Goal: Task Accomplishment & Management: Complete application form

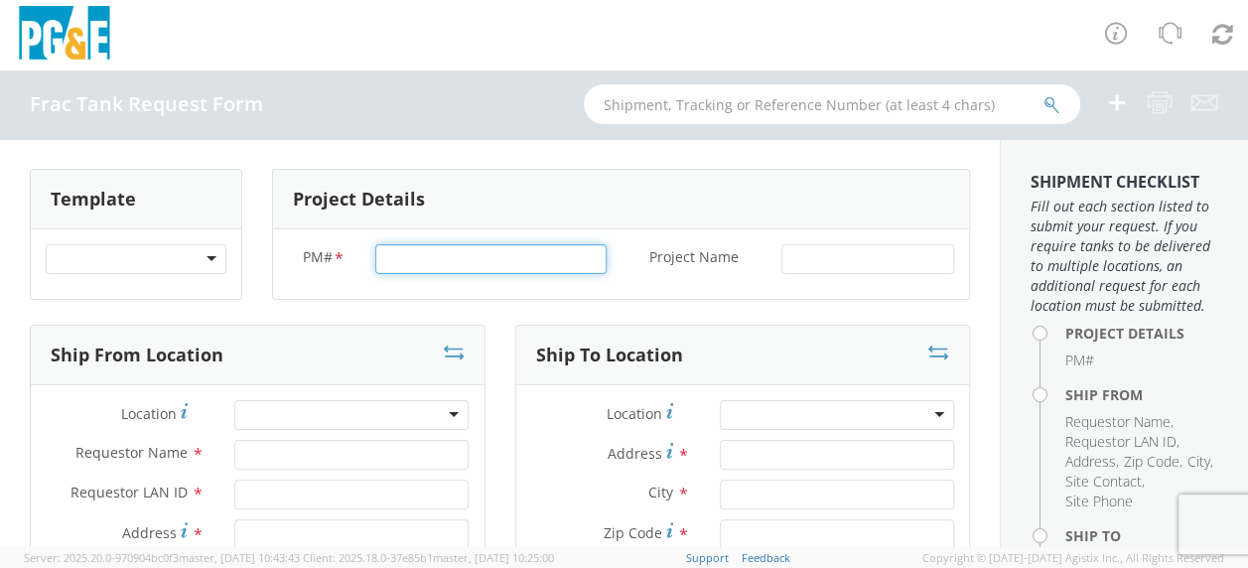
click at [399, 258] on input "PM# *" at bounding box center [490, 259] width 231 height 30
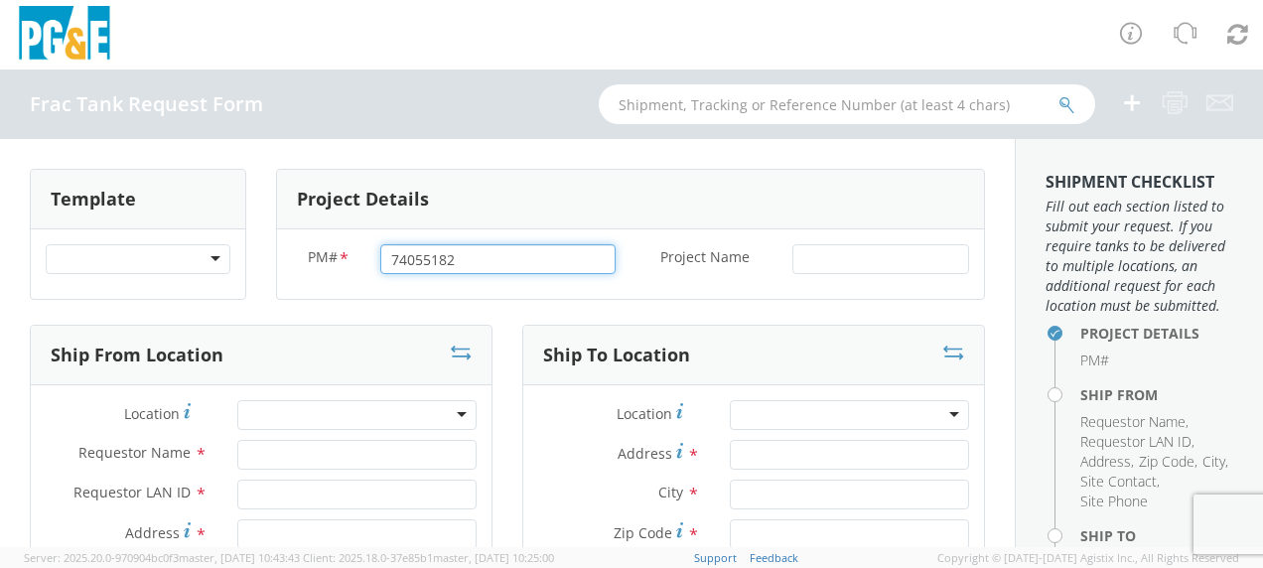
type input "74055182"
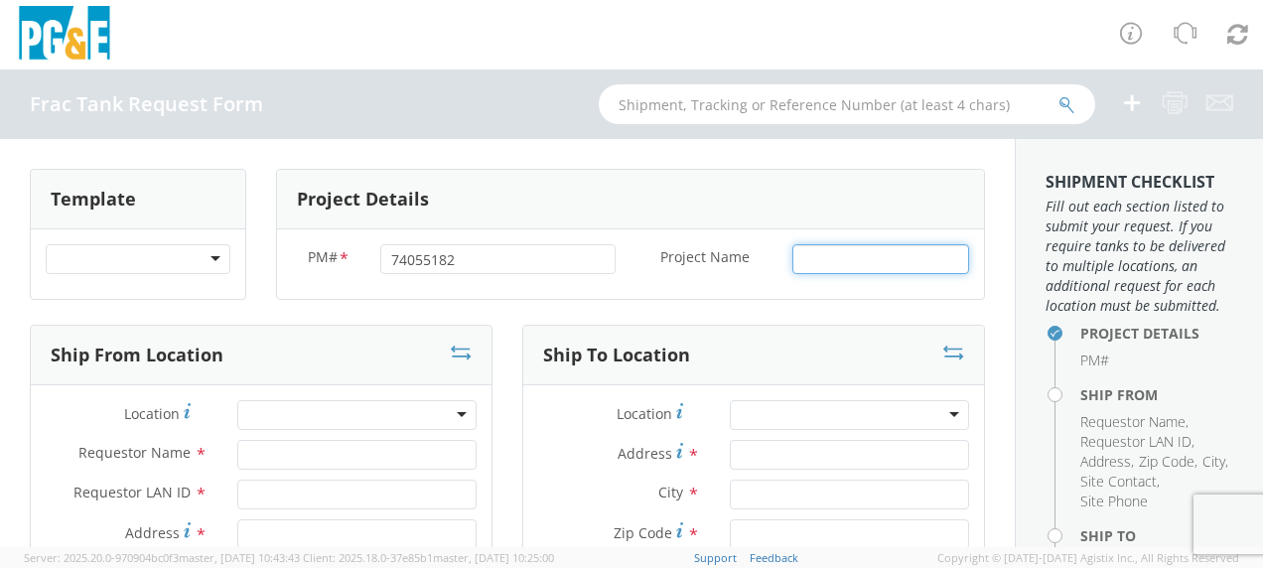
click at [811, 251] on input "Project Name *" at bounding box center [880, 259] width 177 height 30
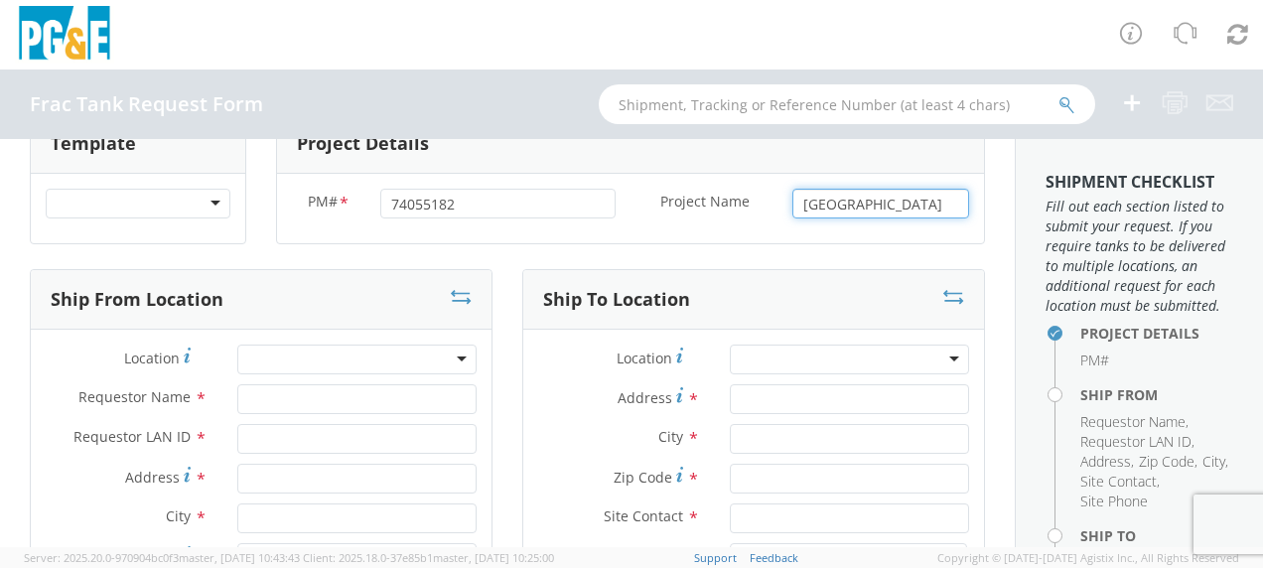
scroll to position [99, 0]
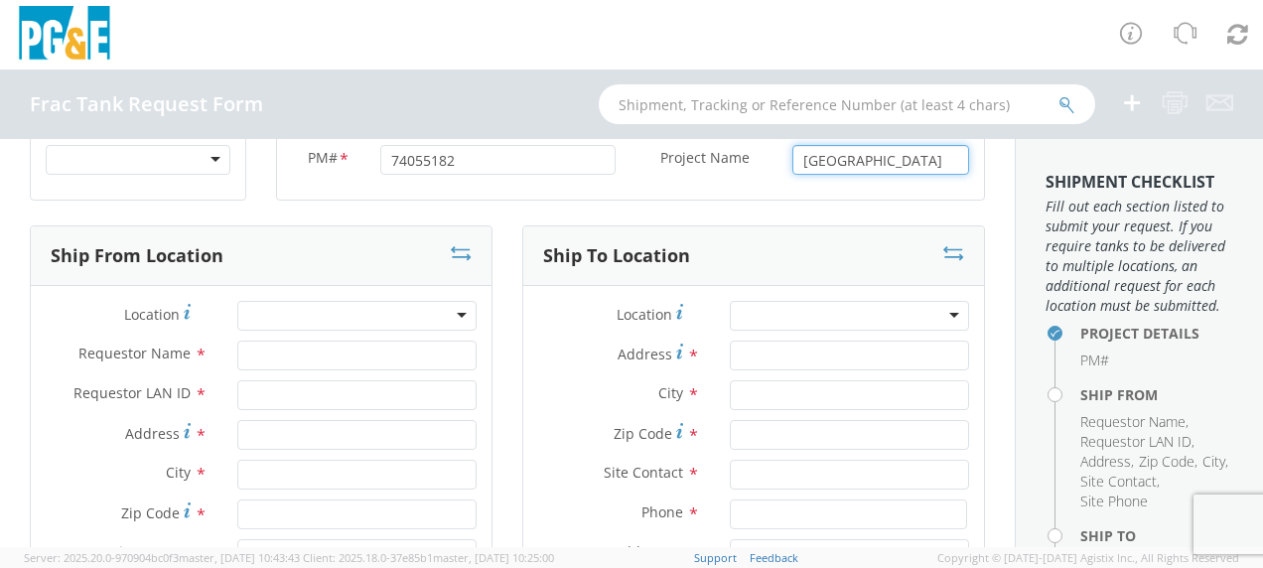
type input "[GEOGRAPHIC_DATA]"
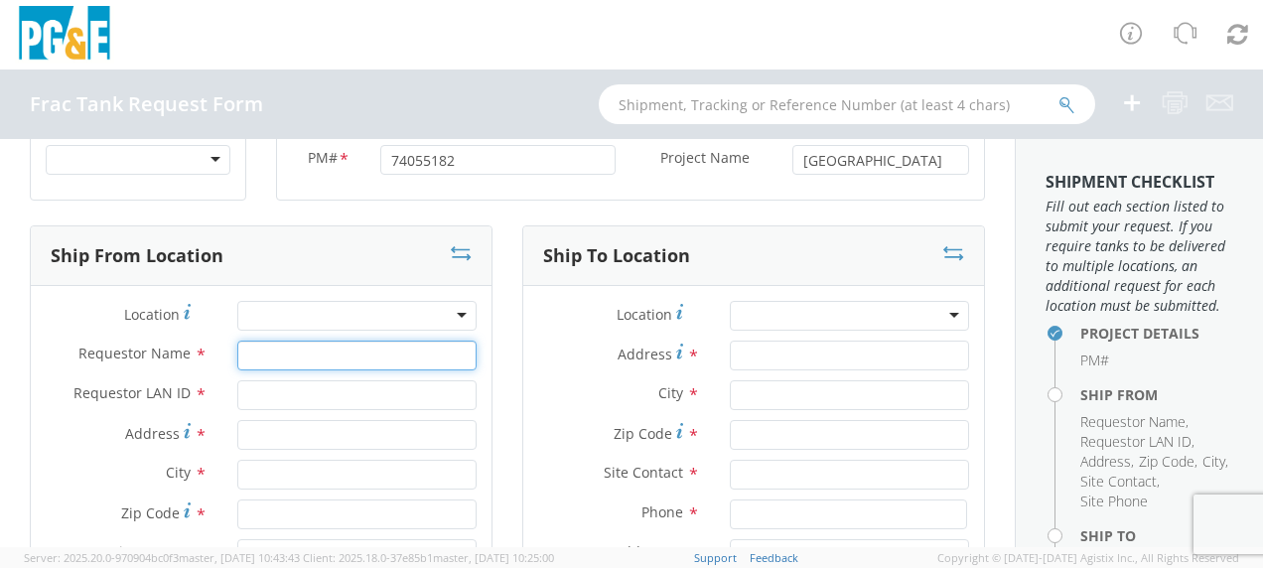
click at [289, 354] on input "Requestor Name *" at bounding box center [356, 355] width 239 height 30
type input "[PERSON_NAME]"
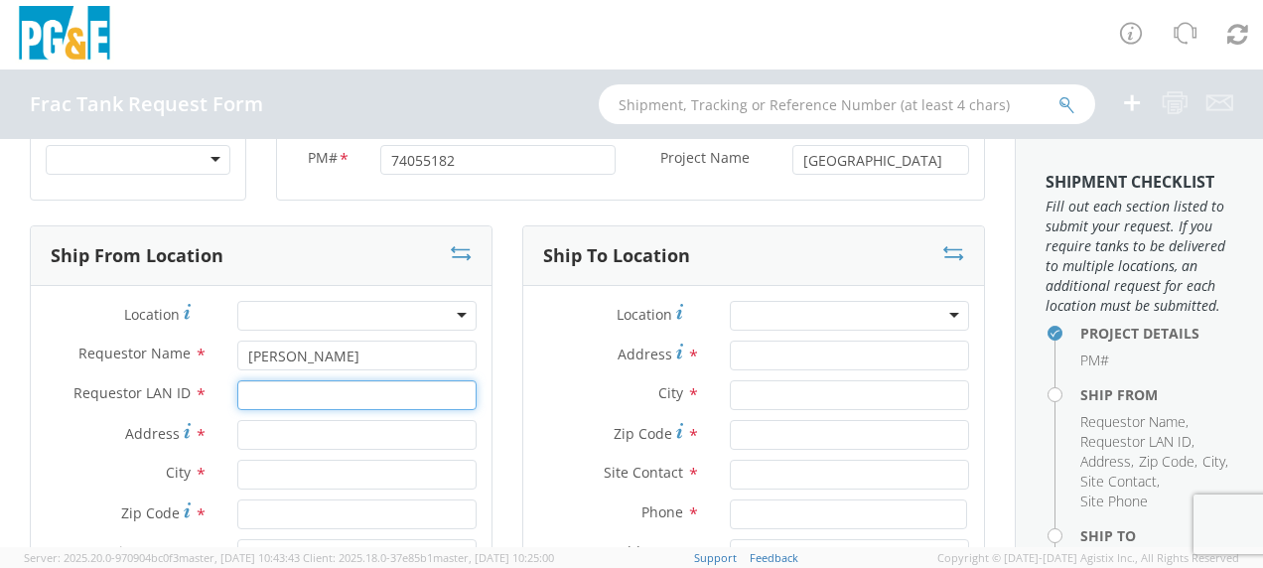
click at [303, 393] on input "Requestor LAN ID *" at bounding box center [356, 395] width 239 height 30
type input "tahj"
click at [282, 436] on input "Address *" at bounding box center [356, 435] width 239 height 30
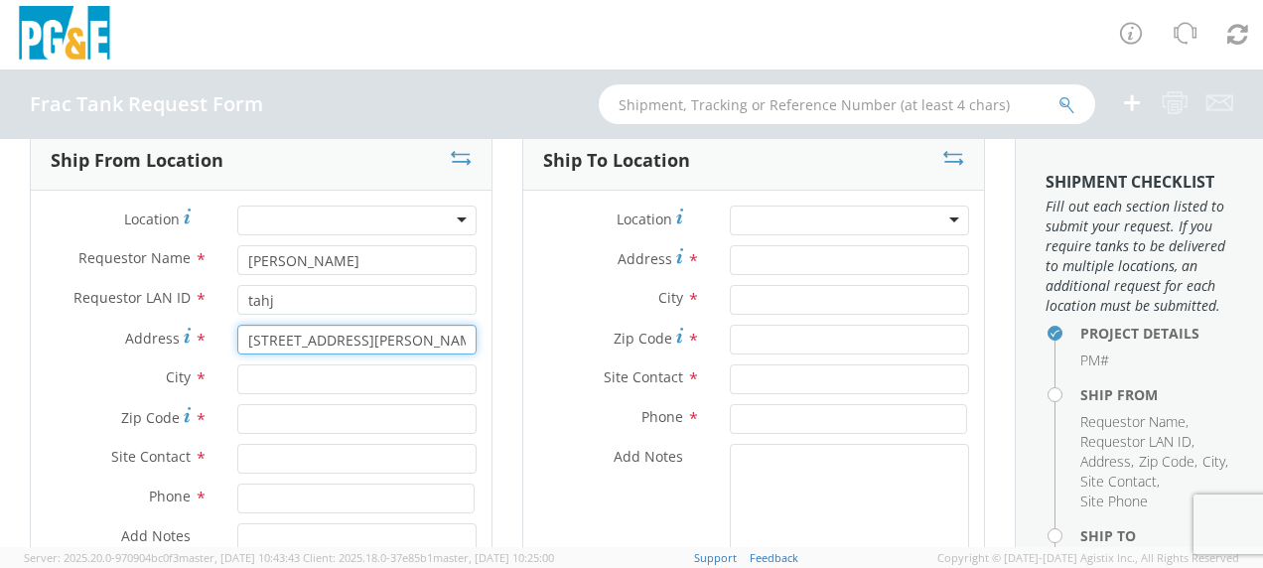
scroll to position [199, 0]
type input "[STREET_ADDRESS][PERSON_NAME]"
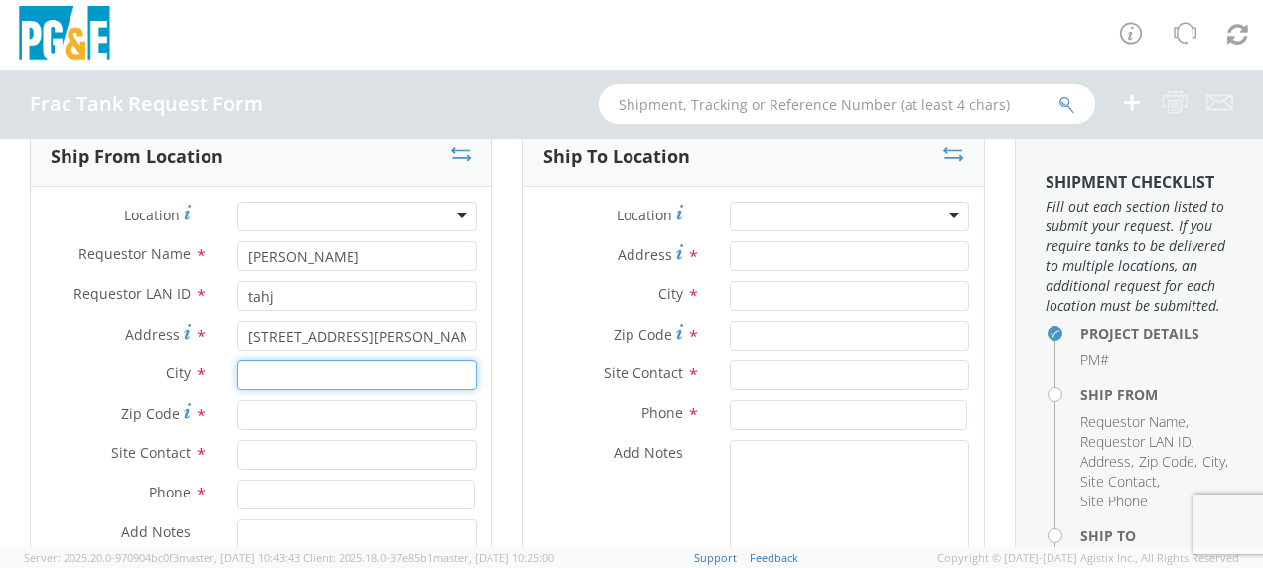
click at [309, 385] on input "text" at bounding box center [356, 375] width 239 height 30
type input "Gustine"
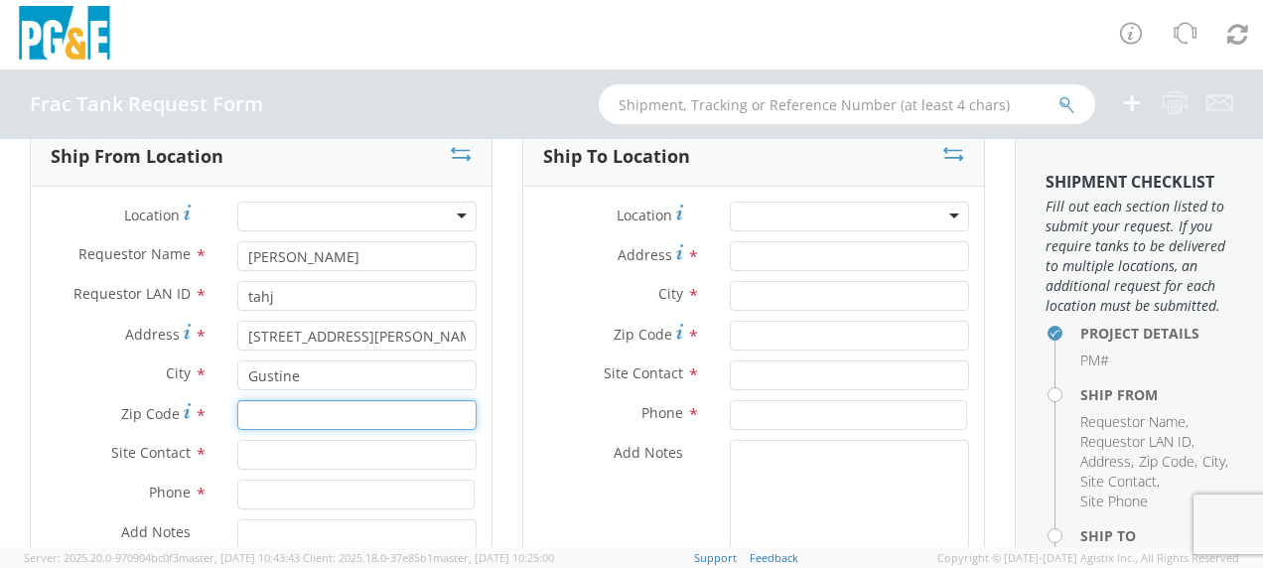
click at [291, 411] on input "Zip Code *" at bounding box center [356, 415] width 239 height 30
type input "95332"
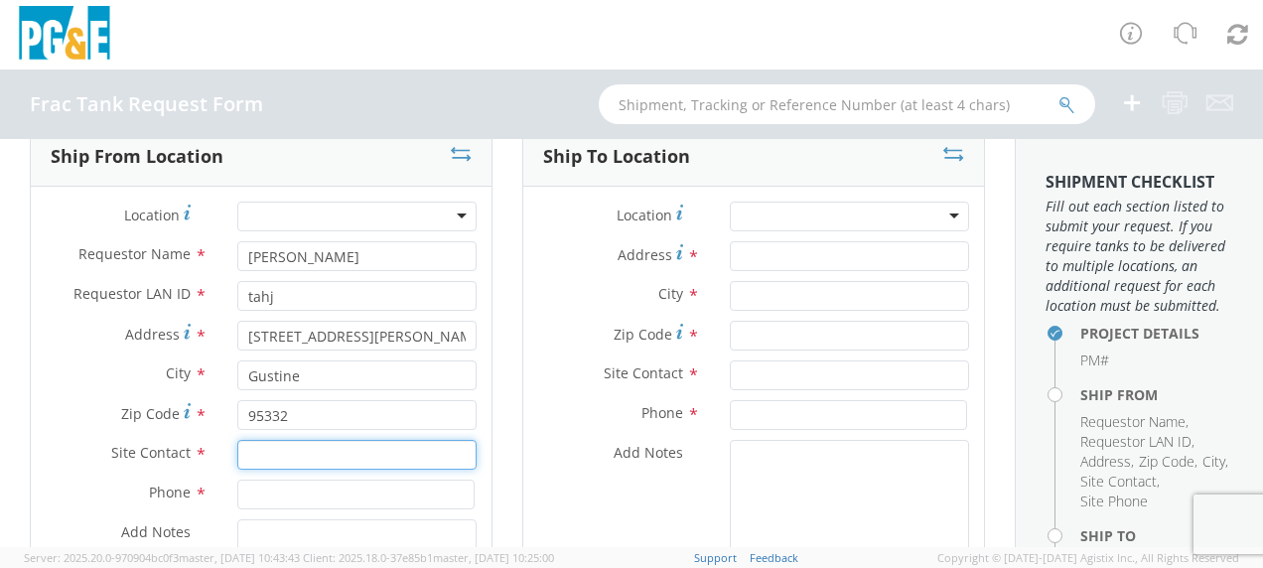
click at [286, 455] on input "text" at bounding box center [356, 455] width 239 height 30
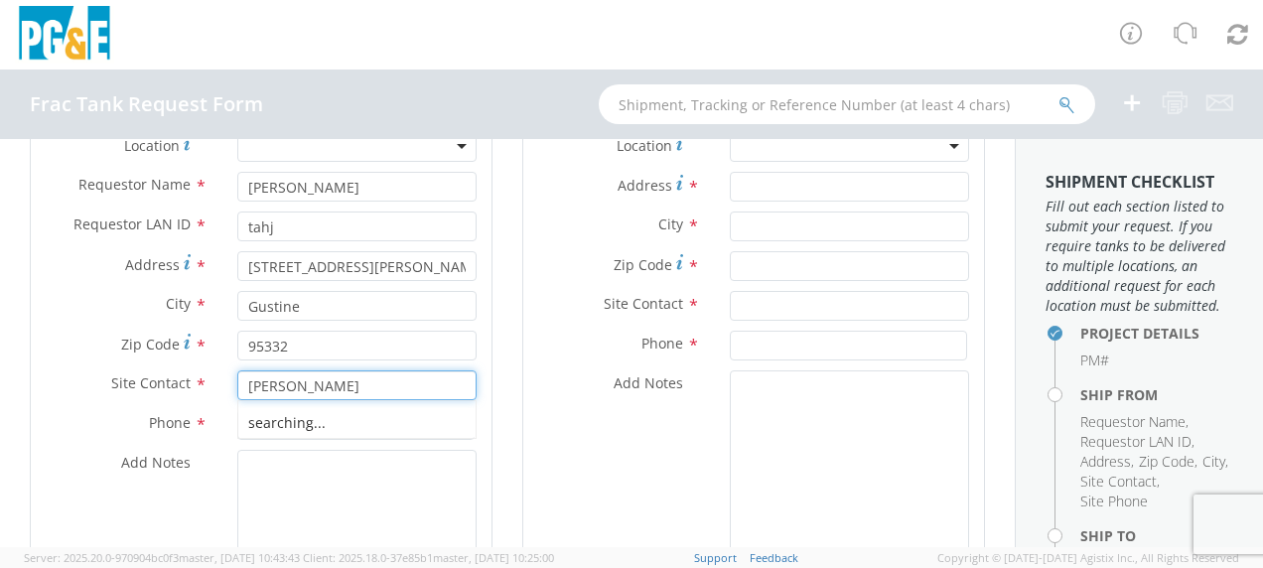
scroll to position [298, 0]
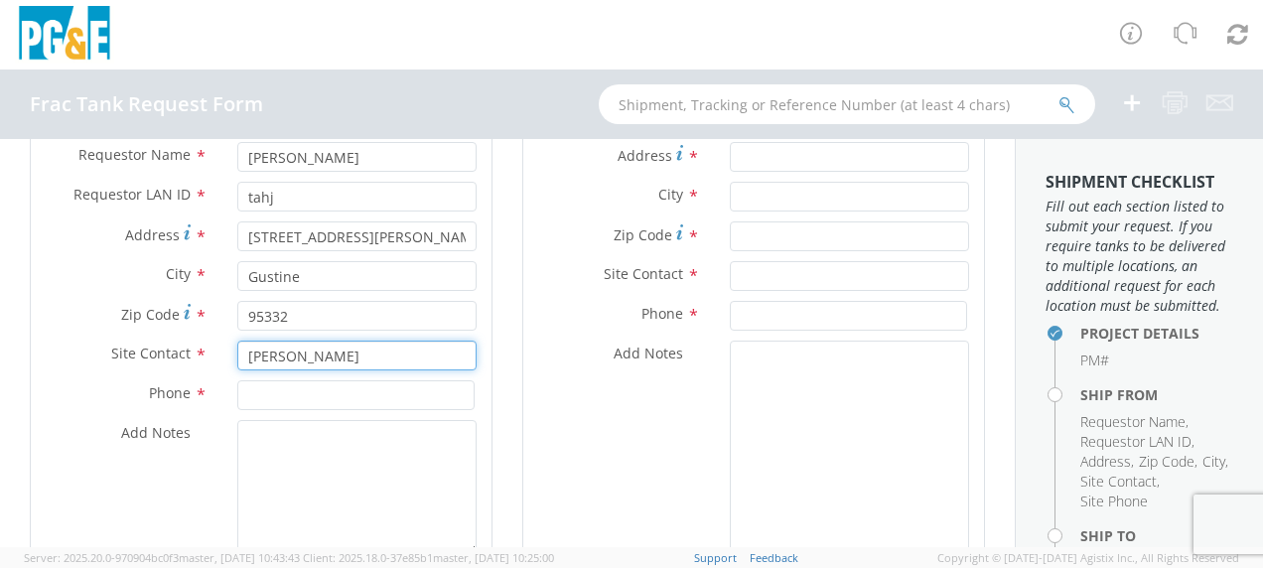
type input "[PERSON_NAME]"
click at [267, 393] on input at bounding box center [355, 395] width 237 height 30
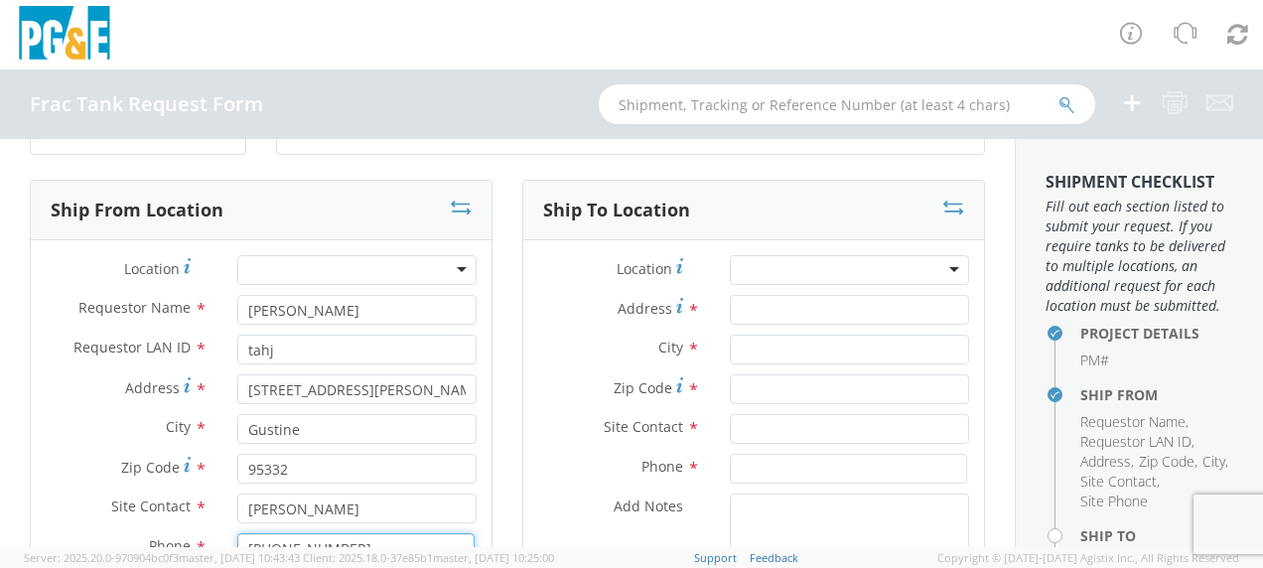
scroll to position [99, 0]
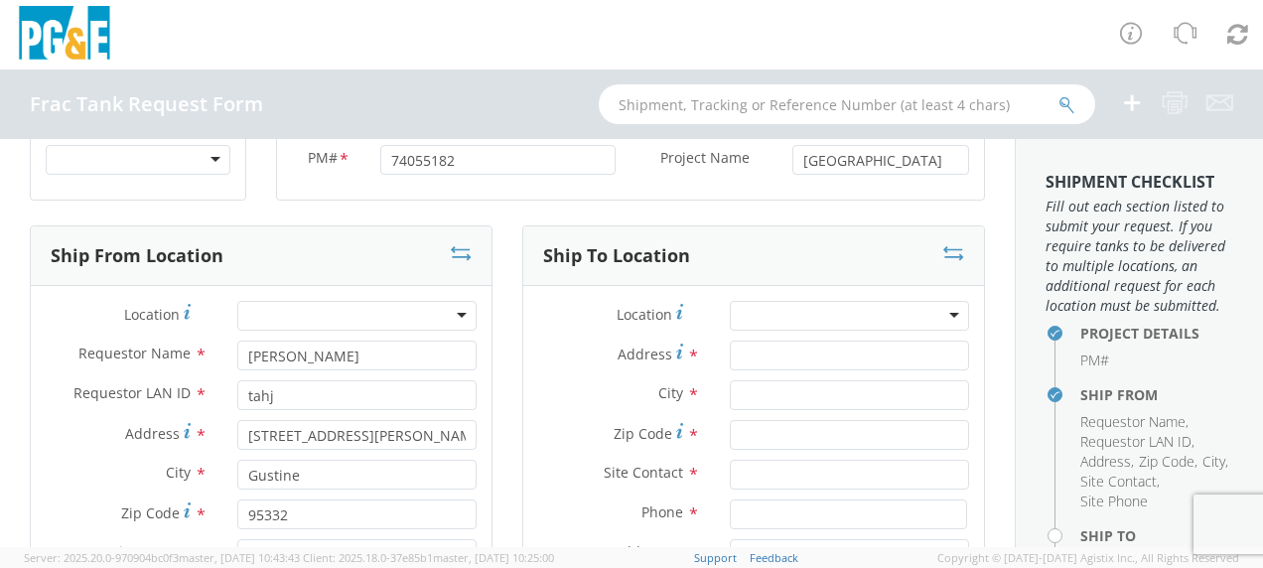
type input "[PHONE_NUMBER]"
click at [775, 355] on input "Address *" at bounding box center [849, 355] width 239 height 30
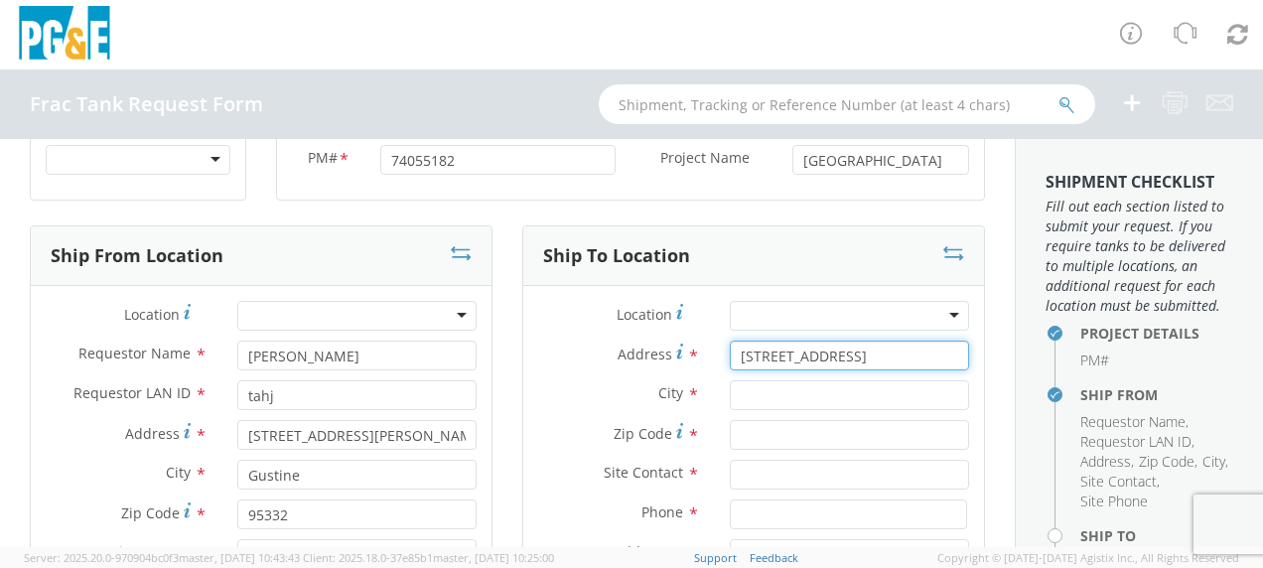
type input "[STREET_ADDRESS]"
click at [789, 397] on input "text" at bounding box center [849, 395] width 239 height 30
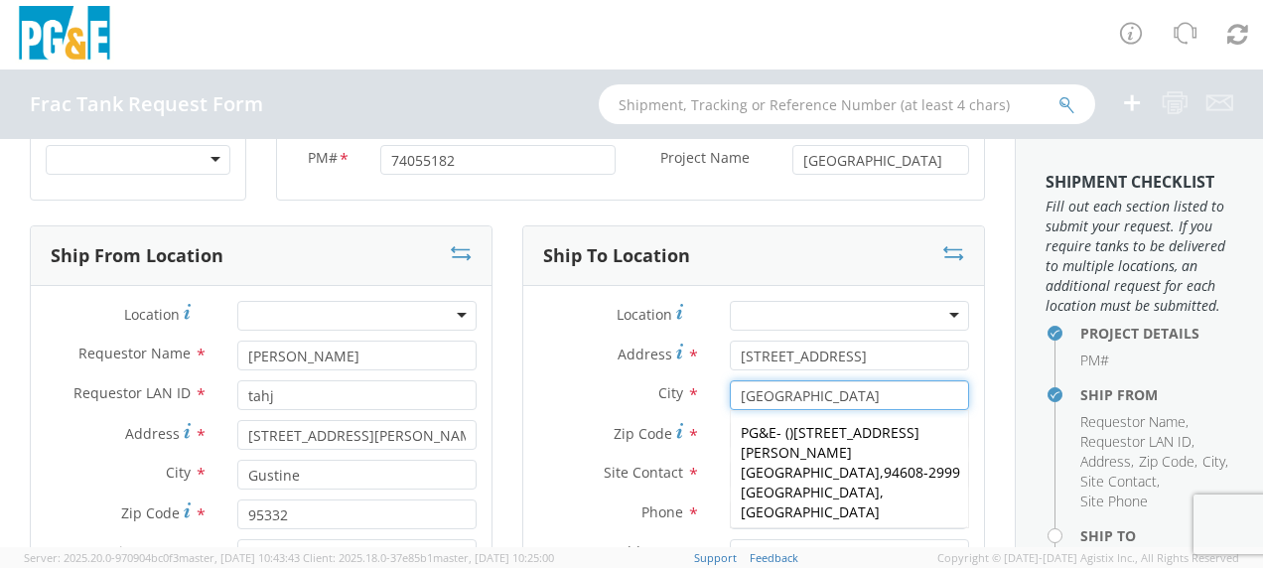
type input "[GEOGRAPHIC_DATA]"
click at [651, 435] on span "Zip Code" at bounding box center [642, 433] width 59 height 19
click at [730, 435] on input "Zip Code *" at bounding box center [849, 435] width 239 height 30
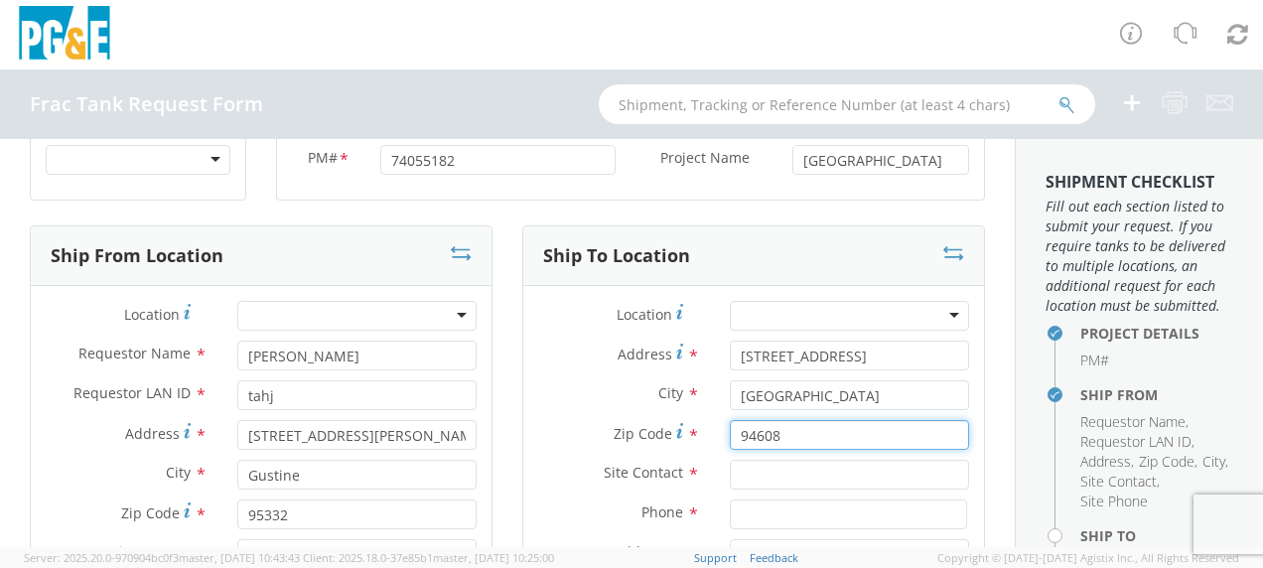
type input "94608"
click at [751, 480] on input "text" at bounding box center [849, 475] width 239 height 30
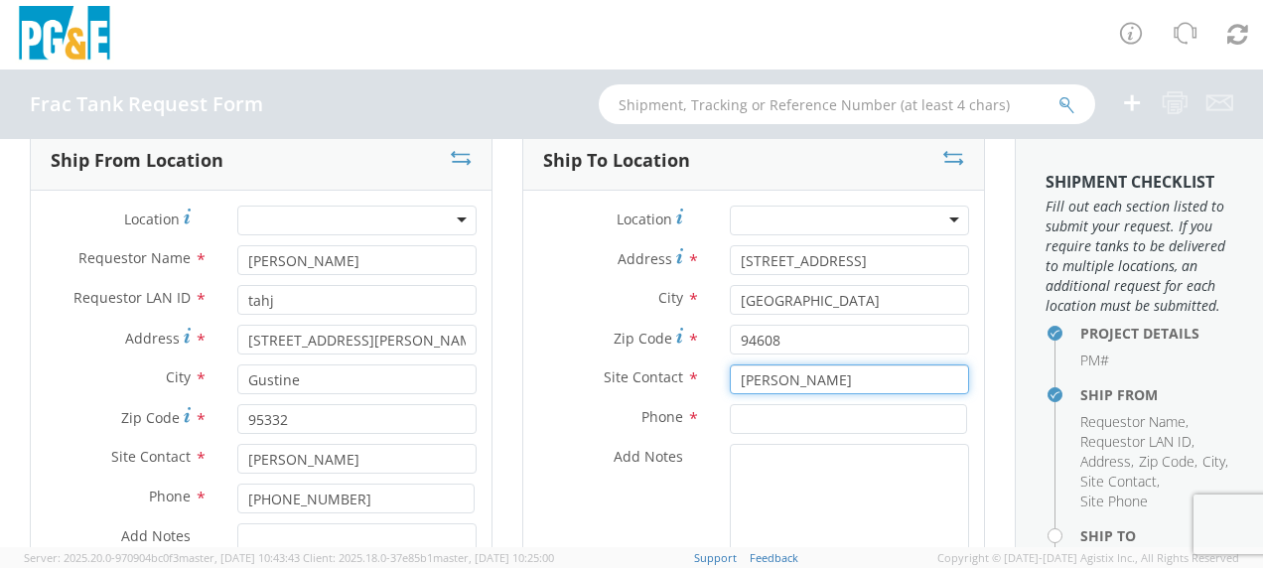
scroll to position [199, 0]
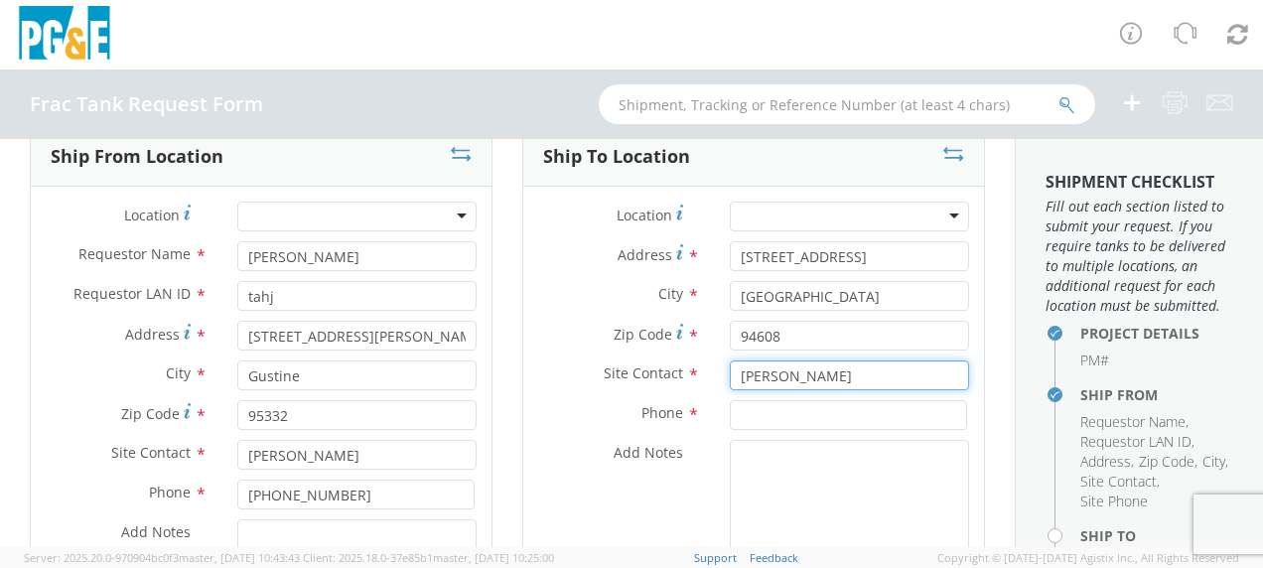
type input "[PERSON_NAME]"
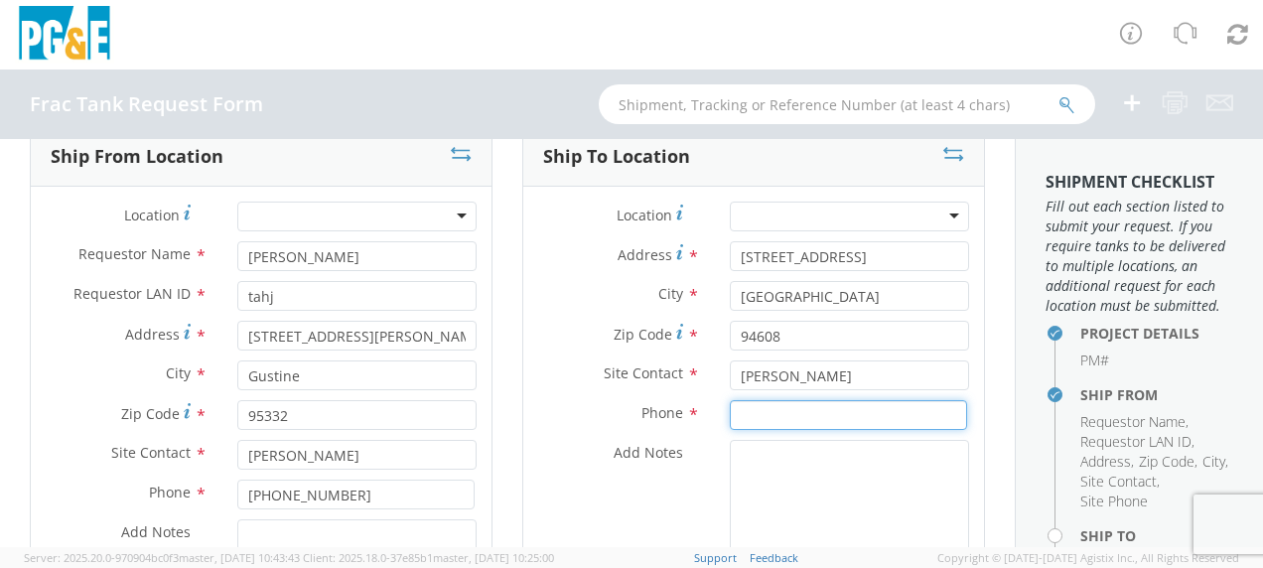
click at [754, 417] on input at bounding box center [848, 415] width 237 height 30
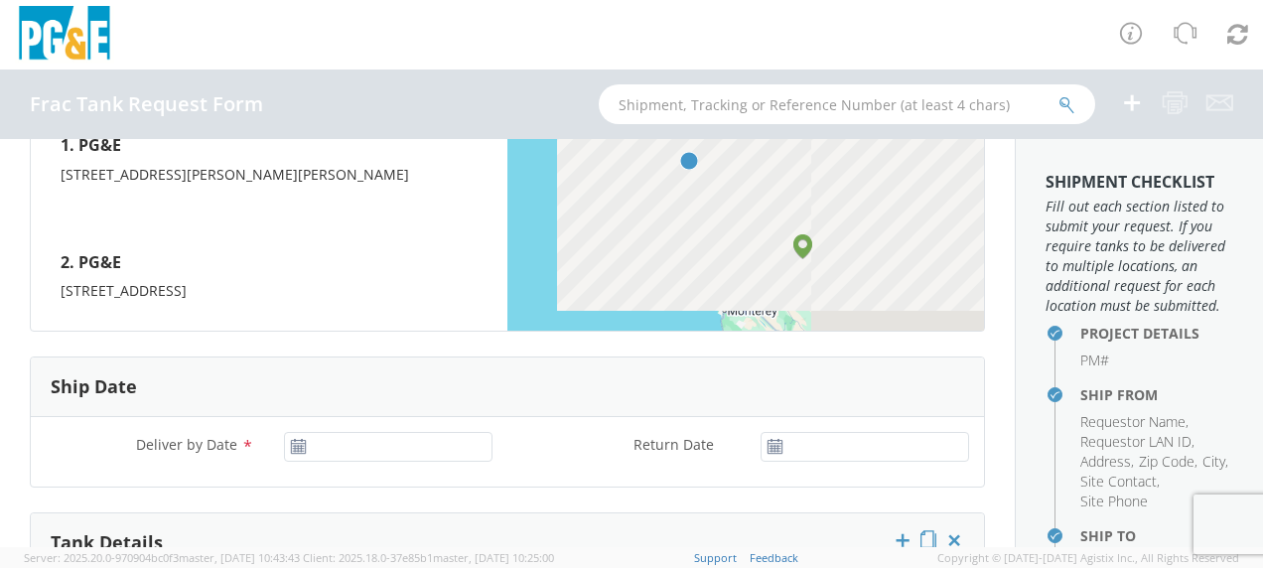
scroll to position [993, 0]
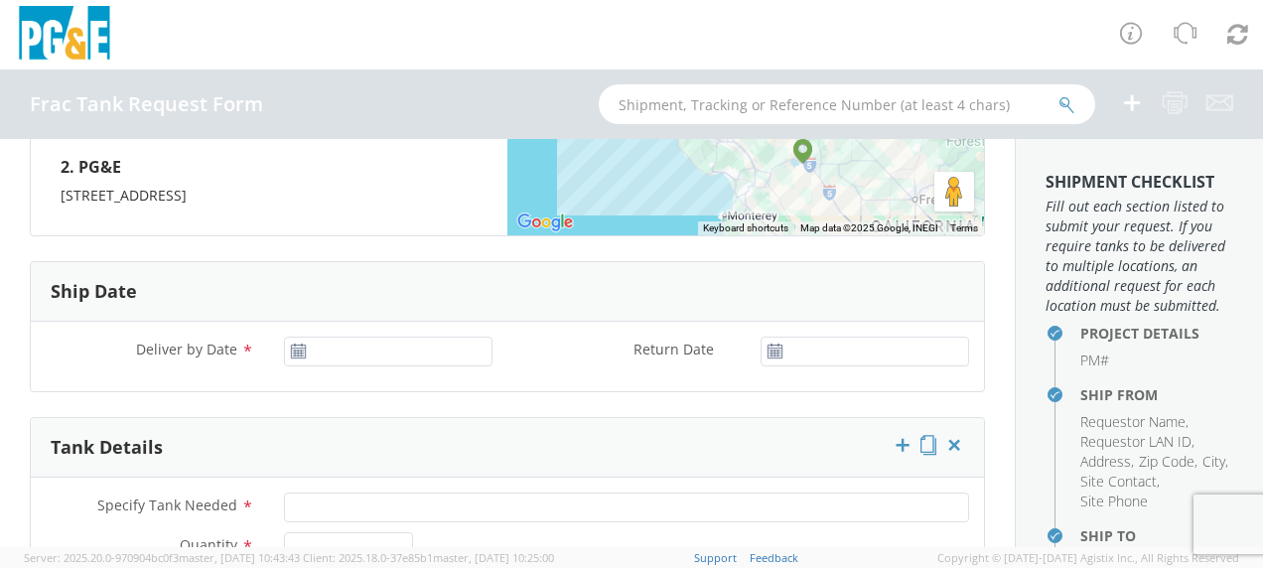
type input "[PHONE_NUMBER]"
click at [351, 349] on input "[DATE]" at bounding box center [388, 351] width 208 height 30
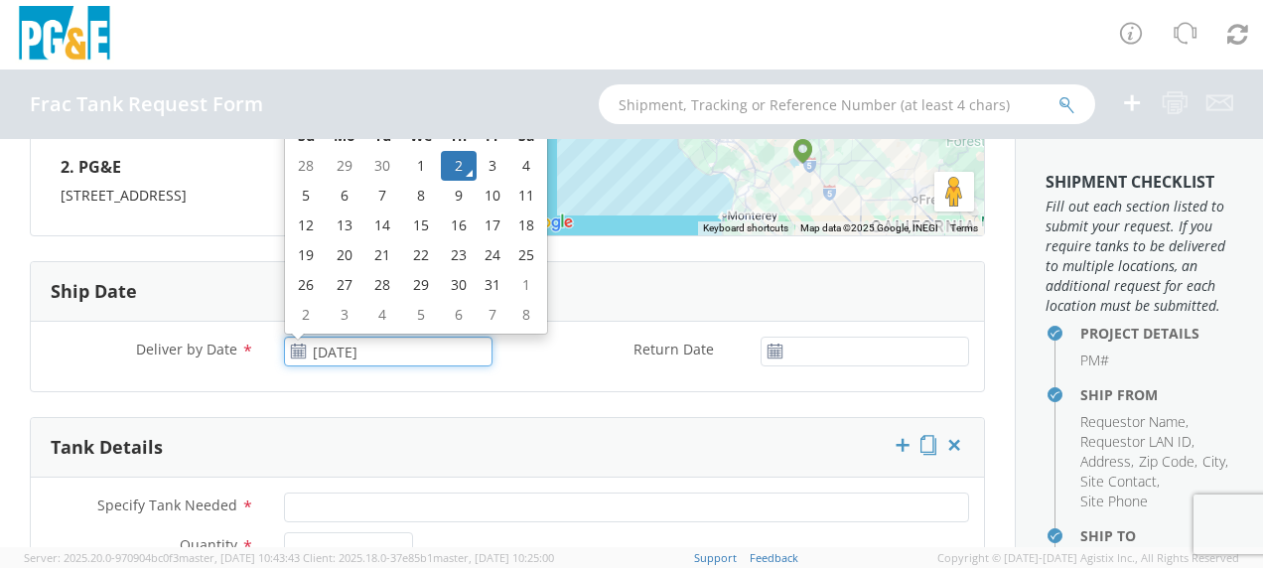
click at [375, 197] on td "7" at bounding box center [382, 196] width 35 height 30
type input "[DATE]"
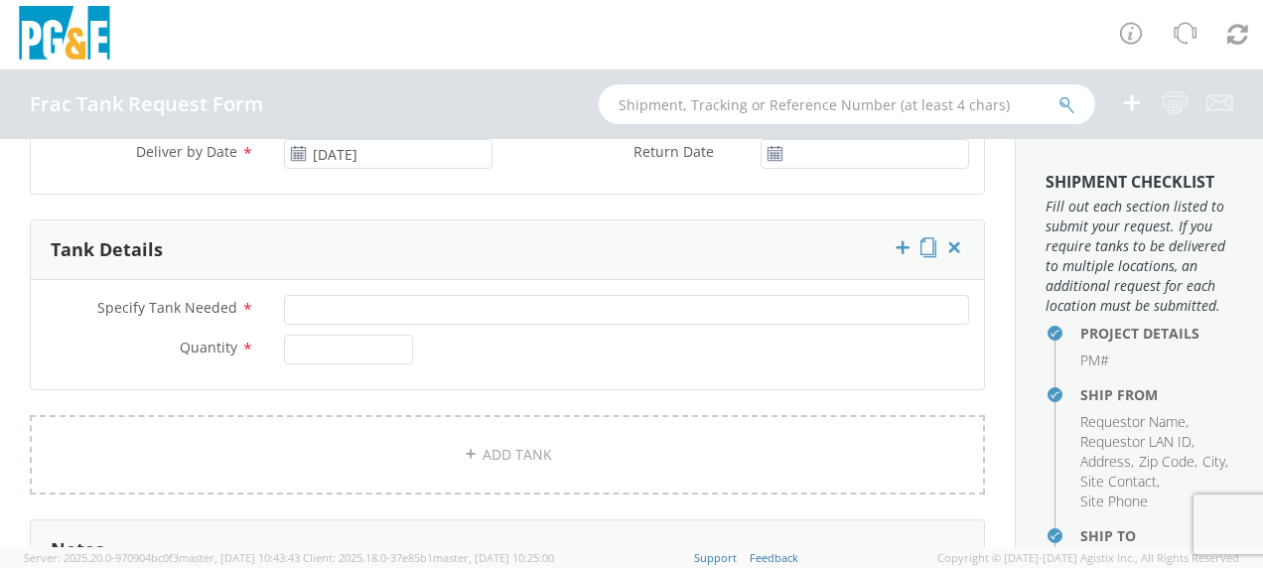
scroll to position [1191, 0]
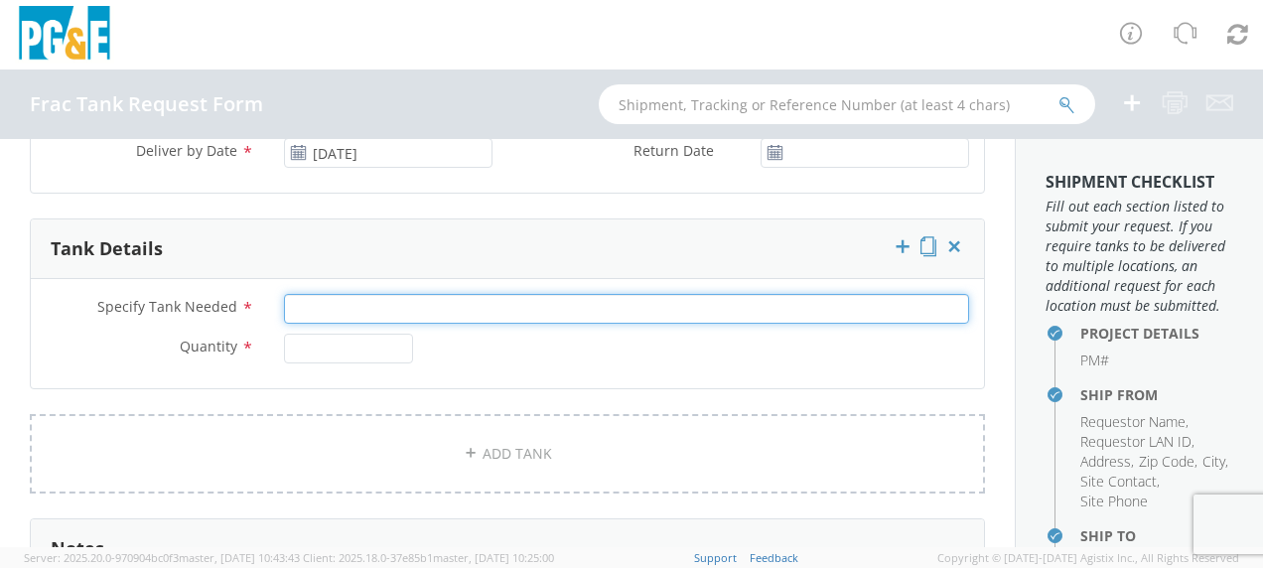
drag, startPoint x: 345, startPoint y: 307, endPoint x: 496, endPoint y: 337, distance: 154.0
click at [352, 307] on input "Specify Tank Needed *" at bounding box center [626, 309] width 685 height 30
type input "20K Single Wall"
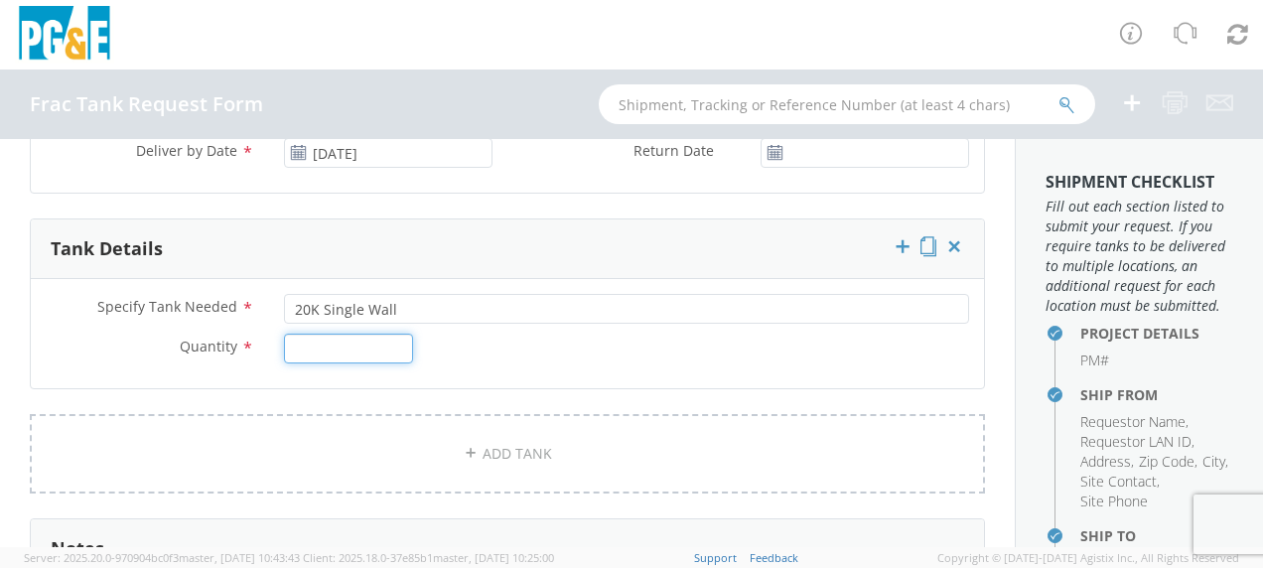
click at [353, 341] on input "Quantity *" at bounding box center [348, 349] width 129 height 30
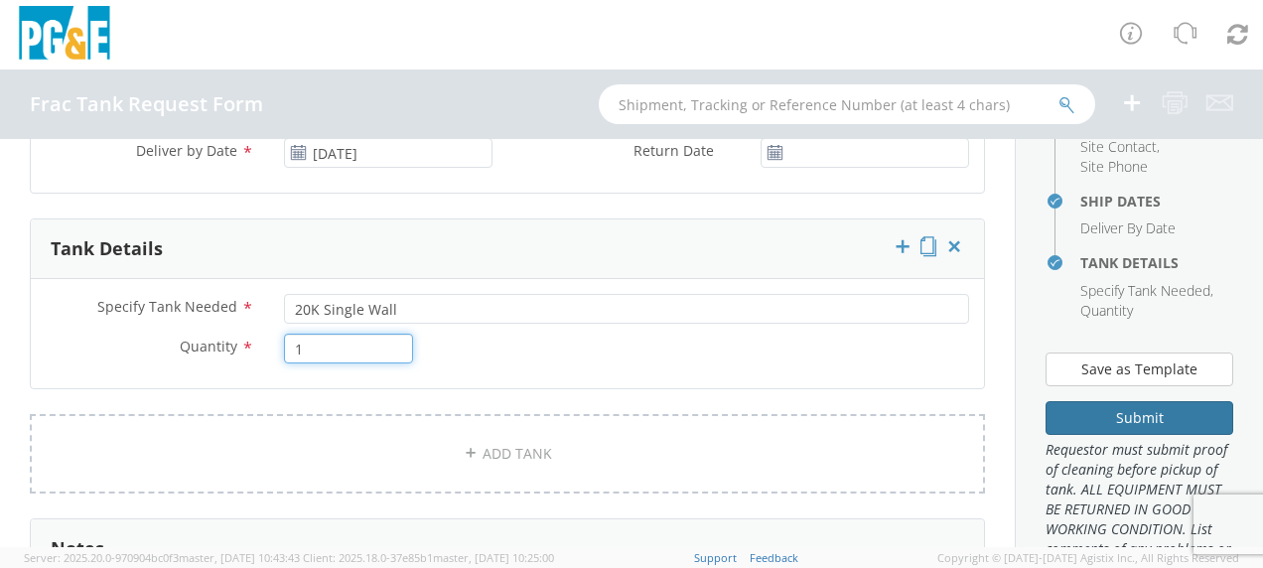
scroll to position [496, 0]
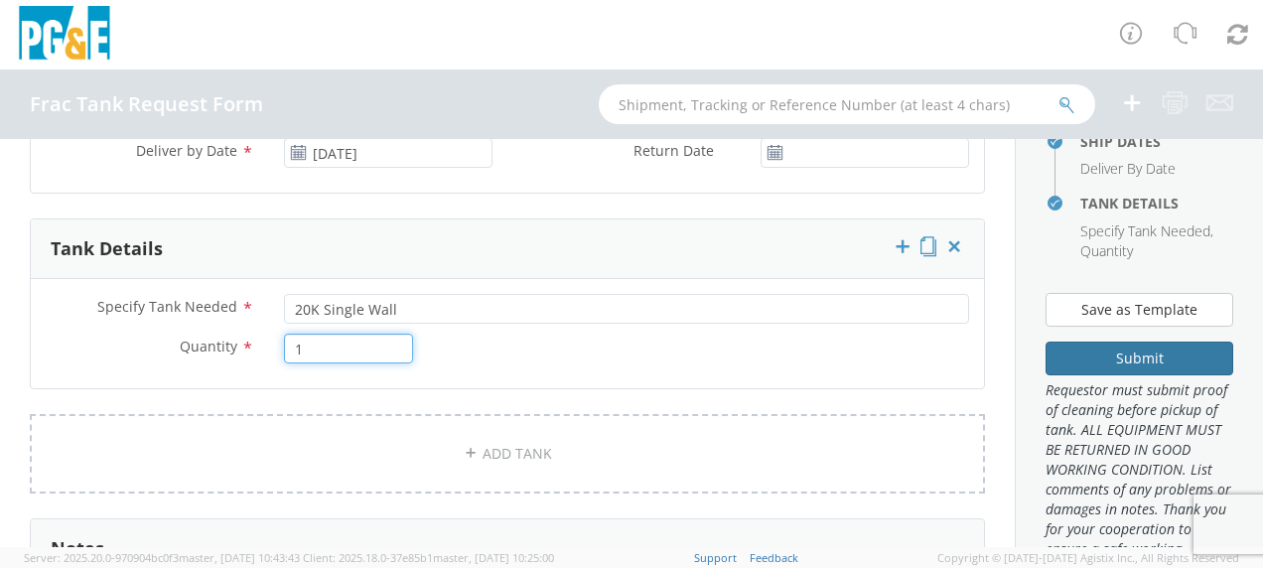
type input "1"
click at [1096, 375] on button "Submit" at bounding box center [1139, 358] width 188 height 34
